Goal: Communication & Community: Answer question/provide support

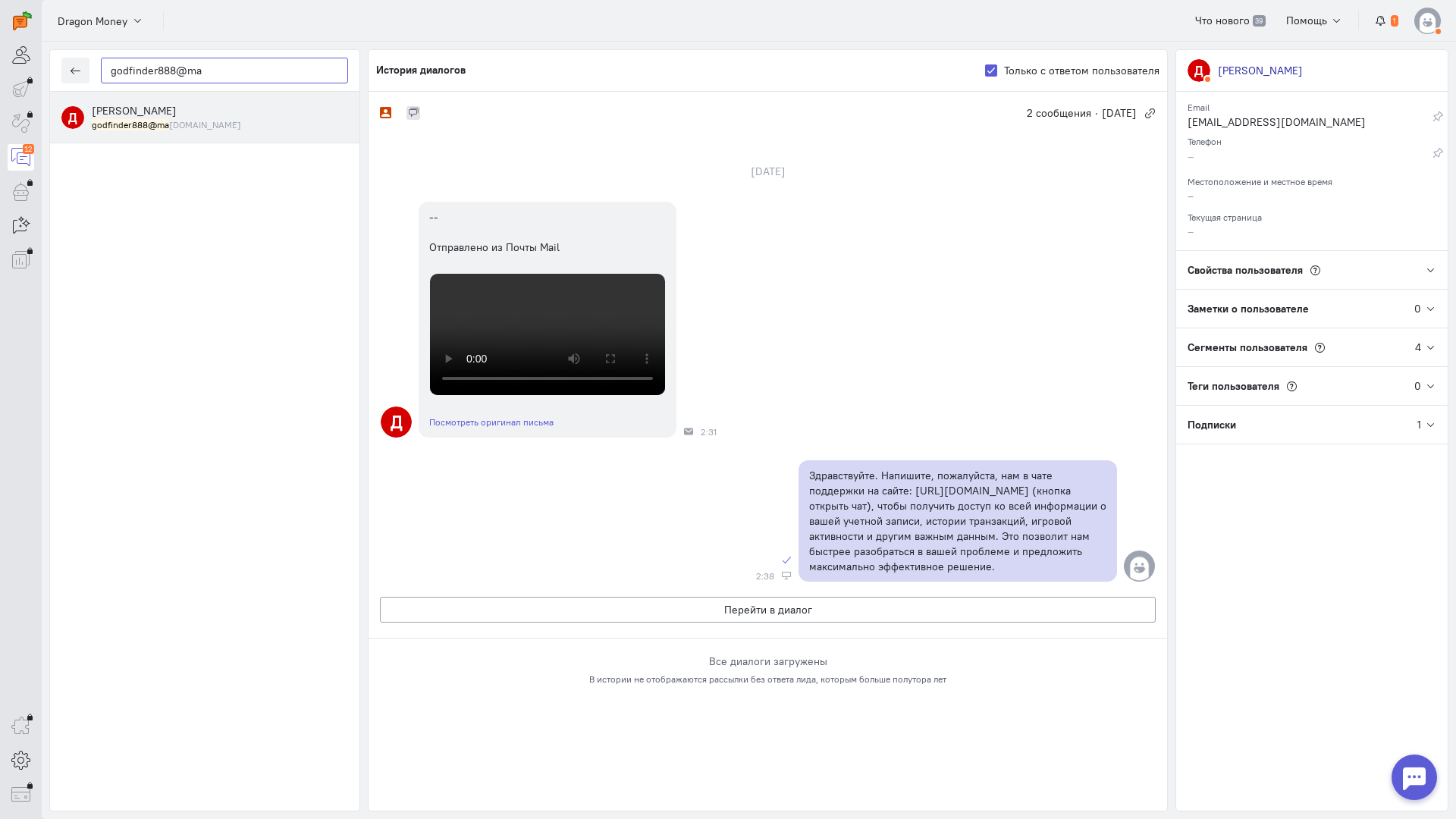
drag, startPoint x: 259, startPoint y: 72, endPoint x: 0, endPoint y: 45, distance: 260.4
click at [0, 45] on div "operator conversation-V1122-10000-3month 12" at bounding box center [728, 409] width 1456 height 819
paste input "sreznikov"
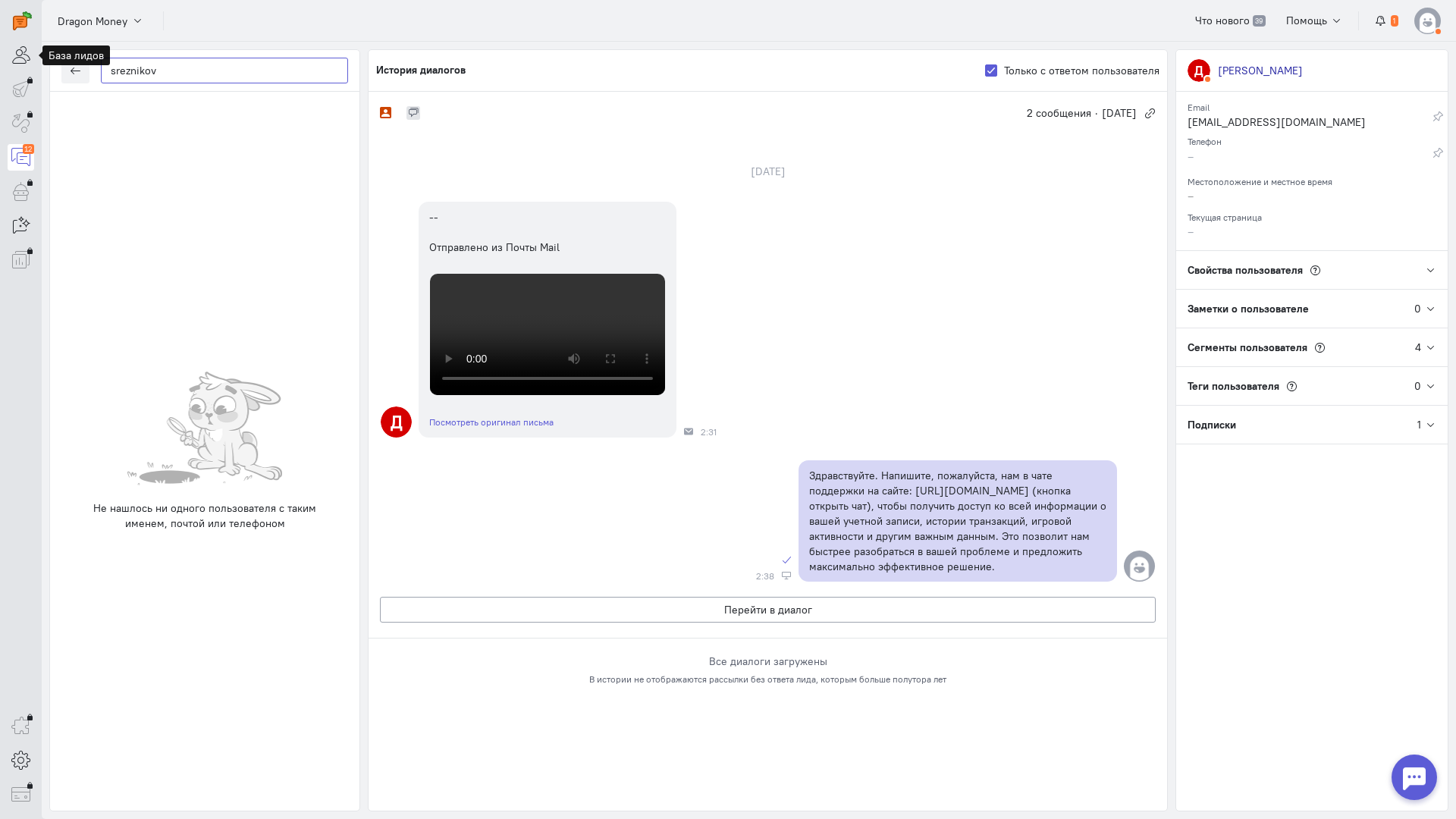
drag, startPoint x: 160, startPoint y: 76, endPoint x: 0, endPoint y: 65, distance: 160.4
click at [0, 65] on div "operator conversation-V1122-10000-3month 12" at bounding box center [728, 409] width 1456 height 819
paste input "@iclou"
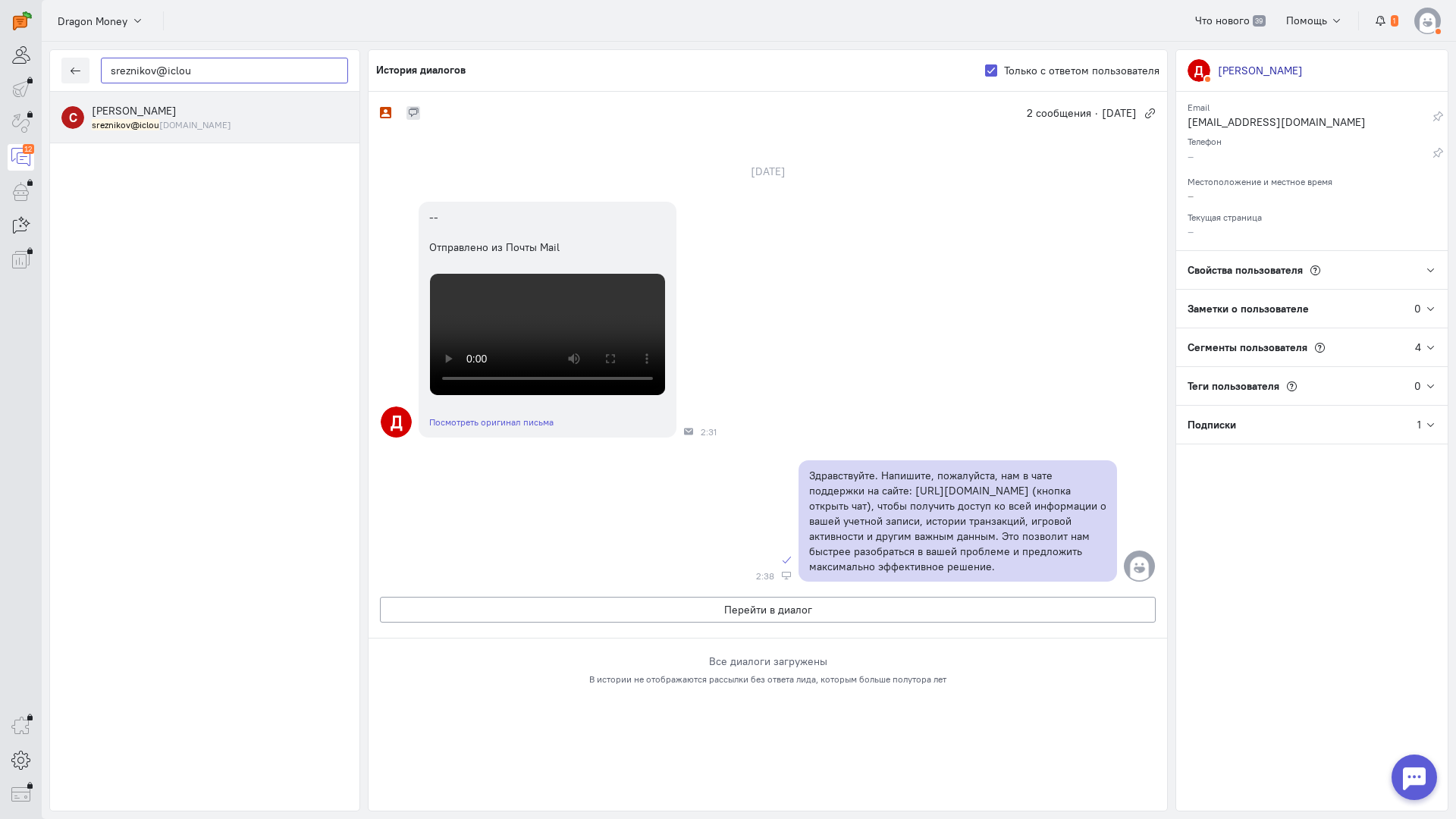
type input "sreznikov@iclou"
drag, startPoint x: 146, startPoint y: 121, endPoint x: 281, endPoint y: 159, distance: 140.2
click at [146, 121] on mark "sreznikov@iclou" at bounding box center [125, 124] width 67 height 12
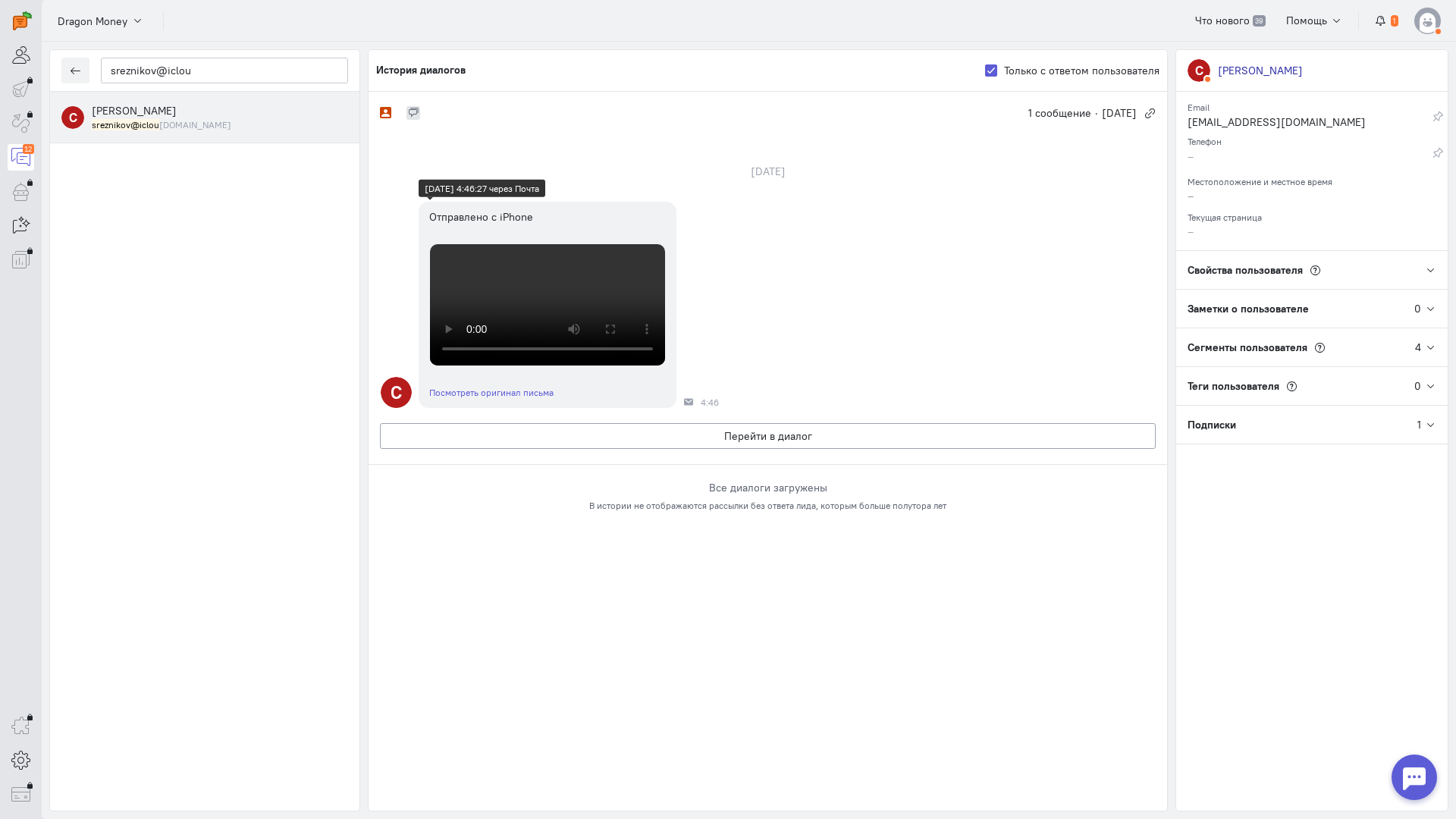
click at [524, 366] on video at bounding box center [547, 304] width 235 height 122
click at [681, 449] on button "Перейти в диалог" at bounding box center [767, 436] width 775 height 26
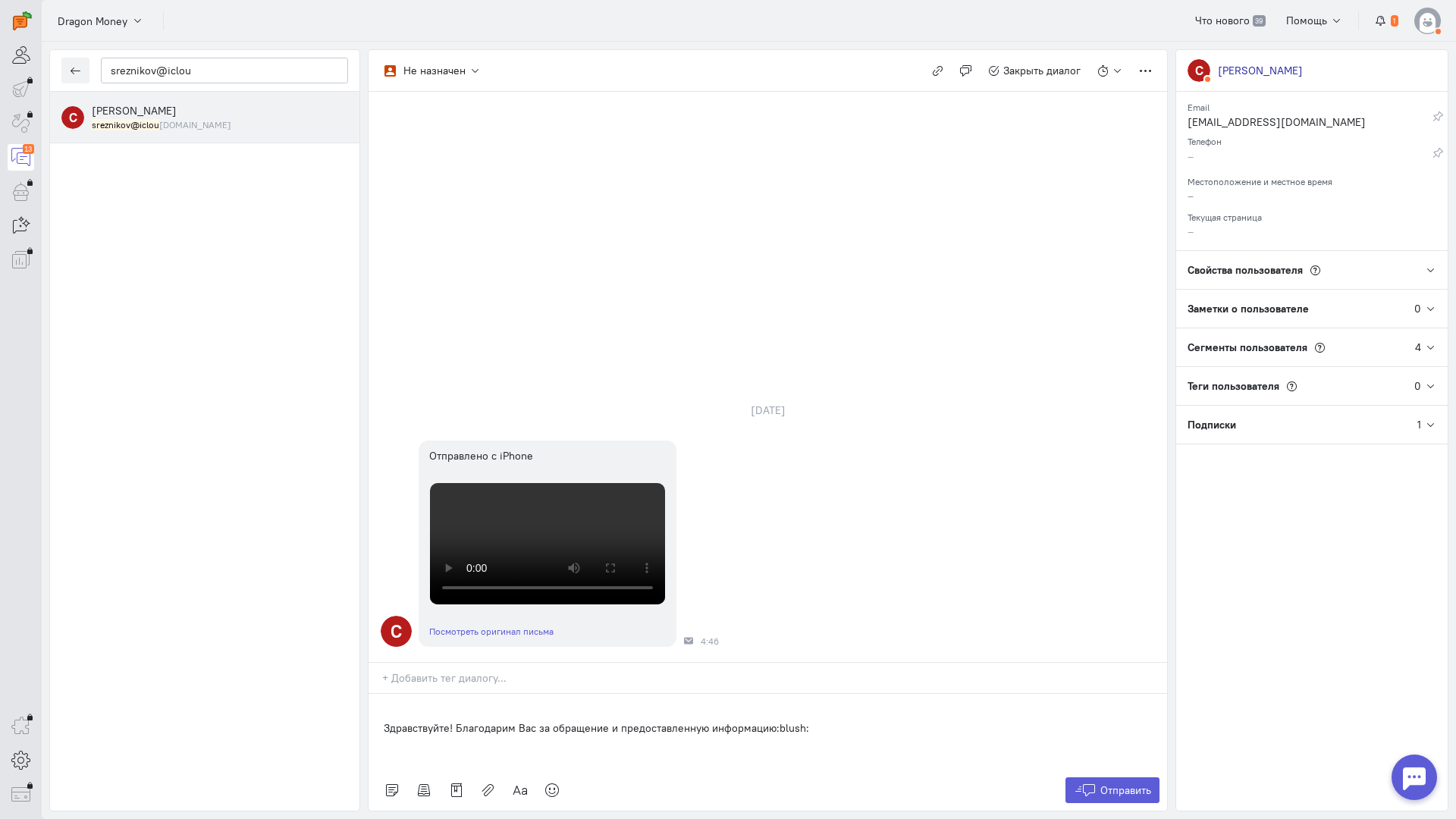
click at [383, 721] on p "Здравствуйте! Благодарим Вас за обращение и предоставленную информацию:blush:" at bounding box center [767, 728] width 768 height 15
click at [1104, 784] on span "Отправить" at bounding box center [1125, 790] width 51 height 13
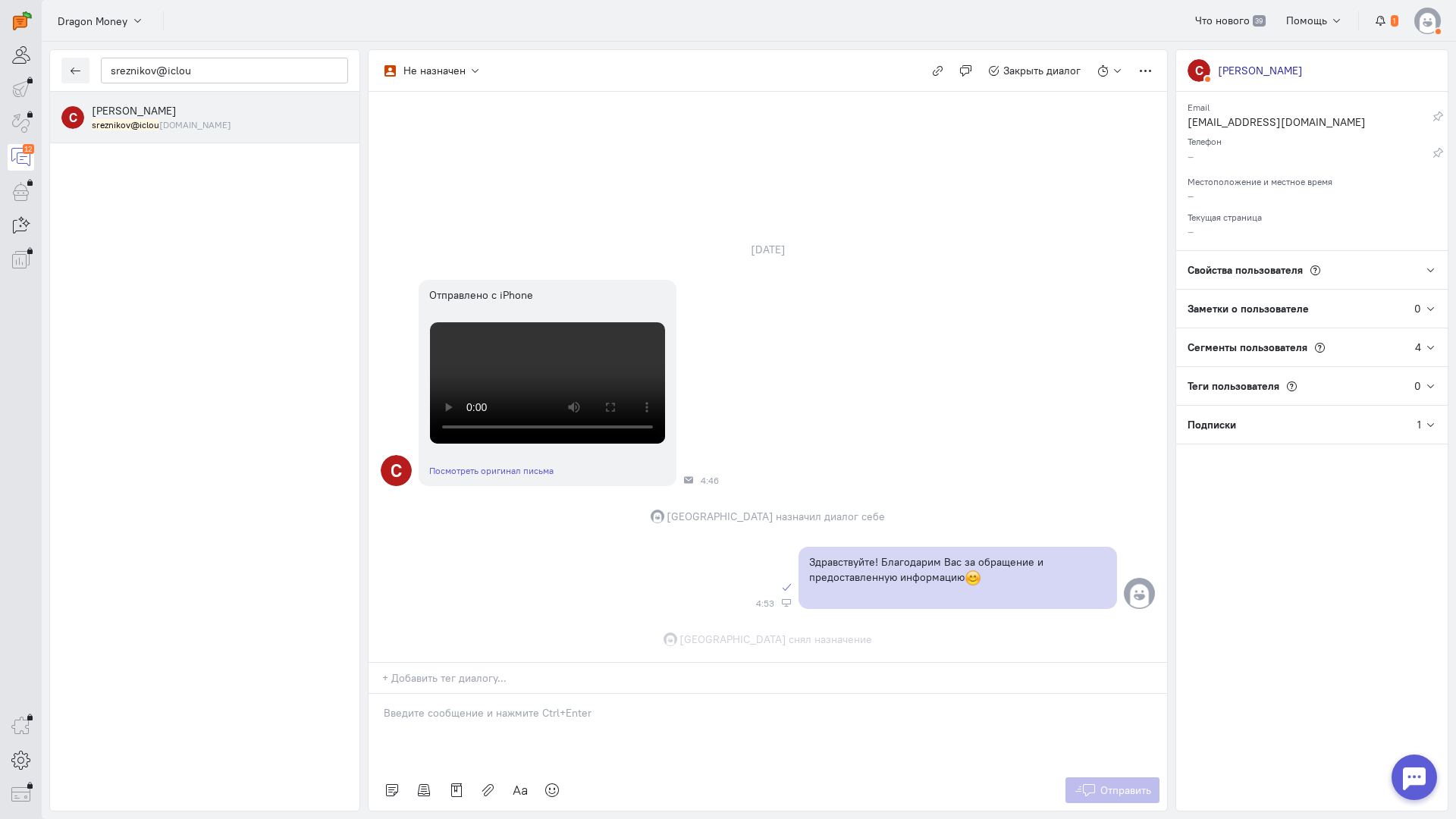
scroll to position [239, 0]
